Goal: Navigation & Orientation: Go to known website

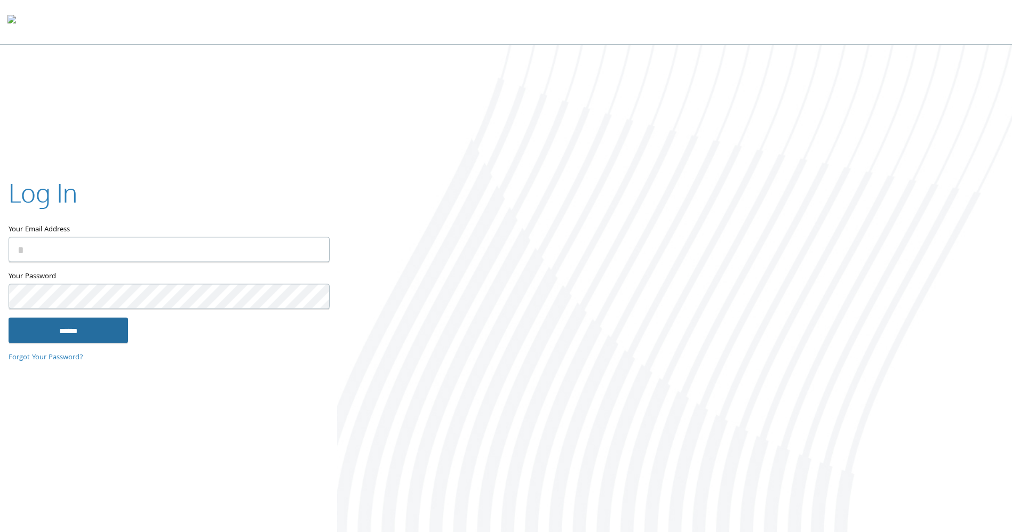
type input "**********"
click at [84, 327] on input "******" at bounding box center [69, 331] width 120 height 26
